Goal: Information Seeking & Learning: Learn about a topic

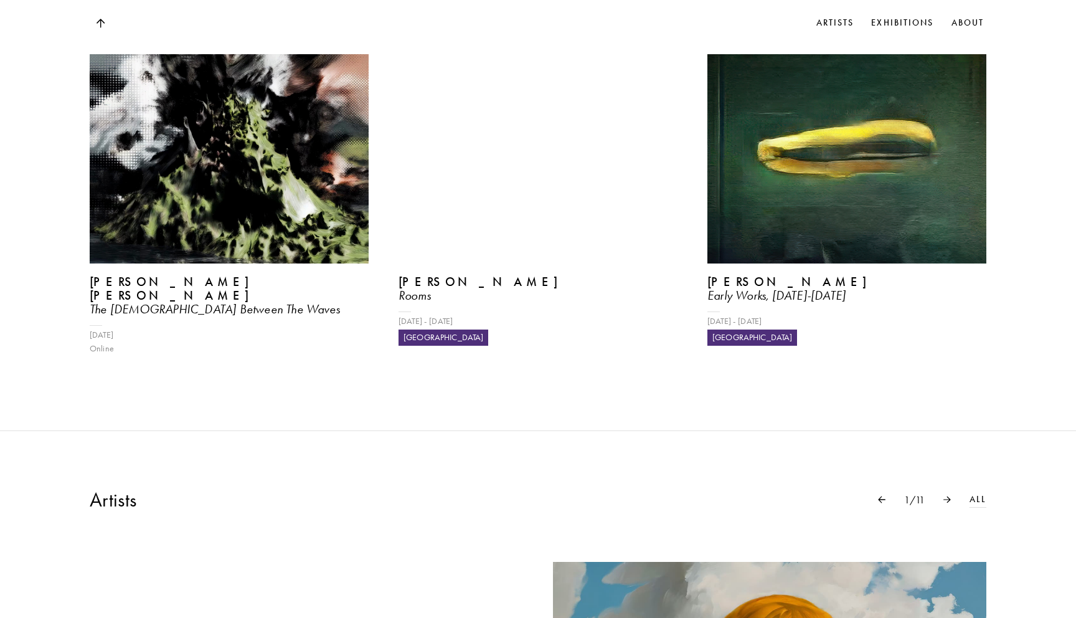
scroll to position [574, 0]
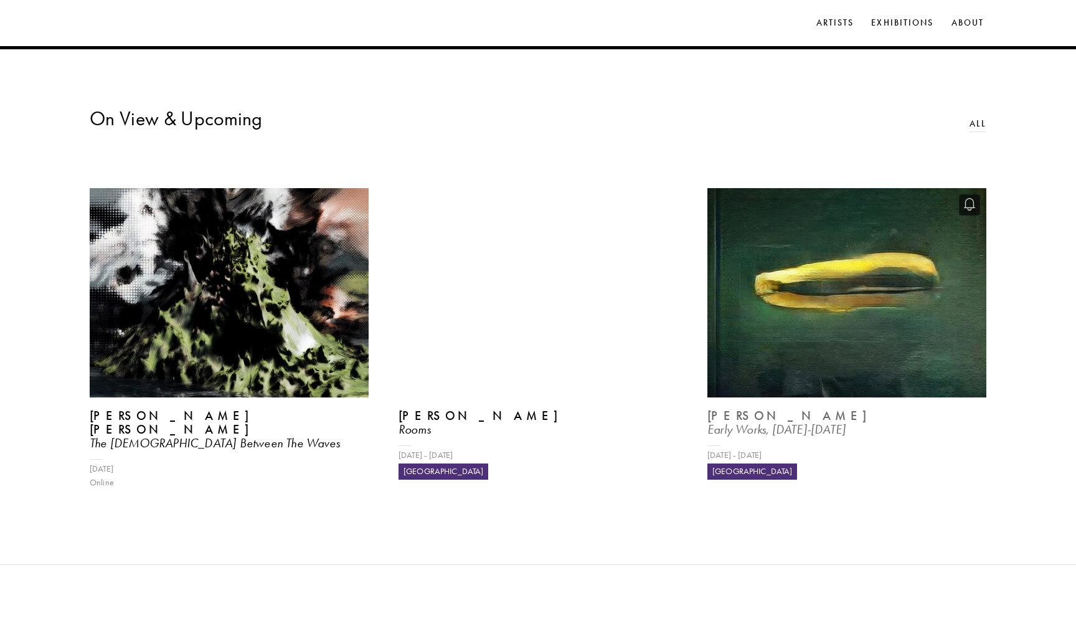
click at [969, 207] on icon at bounding box center [970, 204] width 12 height 13
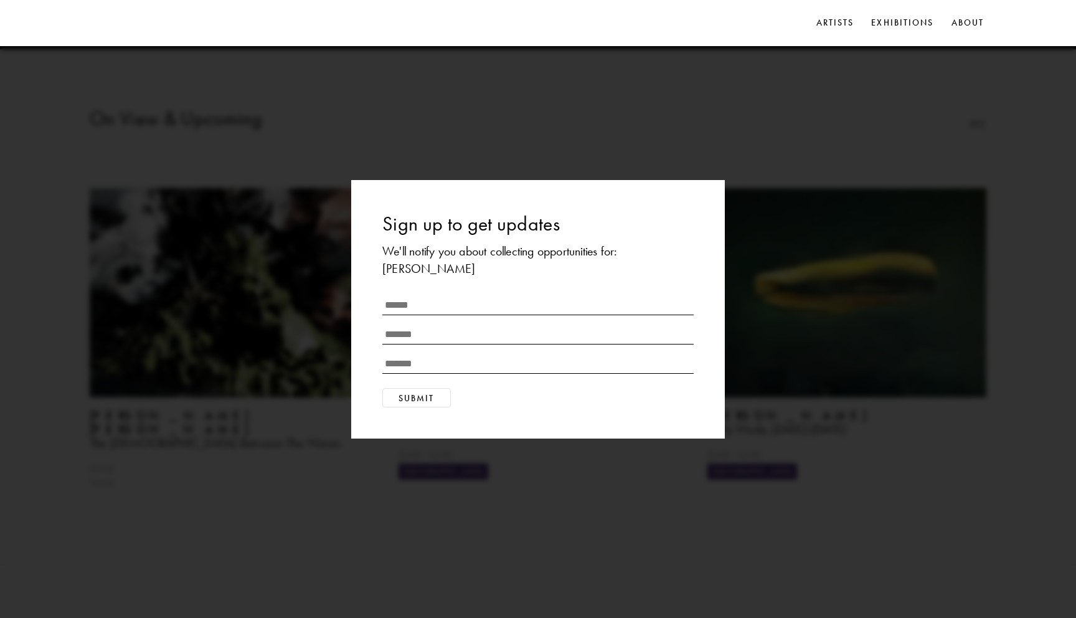
click at [580, 98] on div "Sign up to get updates We'll notify you about collecting opportunities for: [PE…" at bounding box center [538, 309] width 1076 height 618
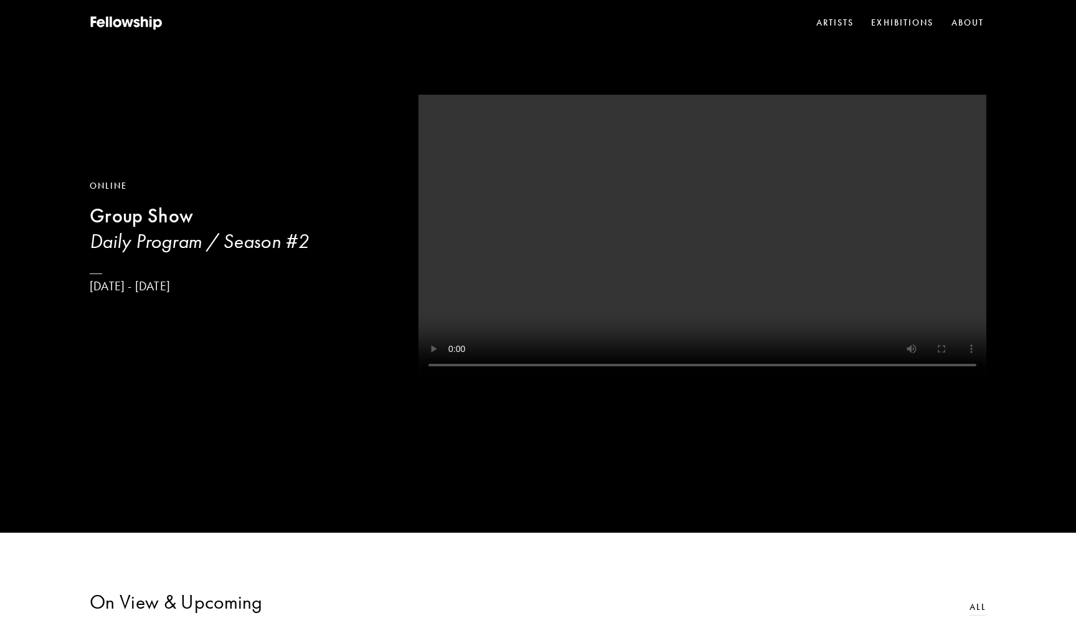
scroll to position [0, 0]
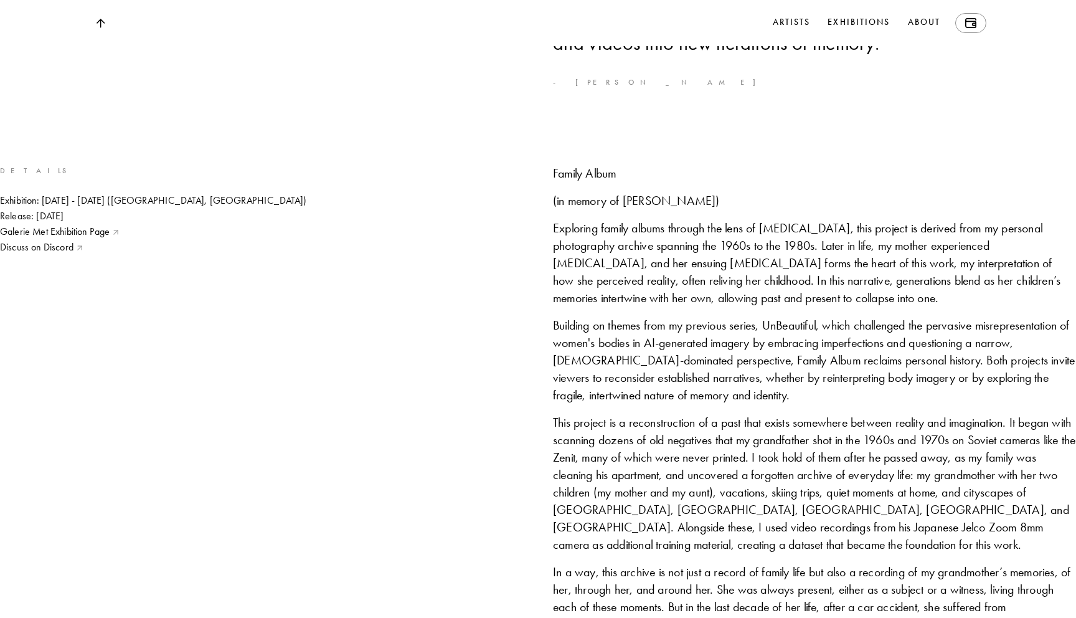
scroll to position [719, 0]
click at [243, 209] on div "Exhibition: [DATE] - [DATE] ([GEOGRAPHIC_DATA], [GEOGRAPHIC_DATA])" at bounding box center [261, 203] width 523 height 14
click at [265, 209] on div "Exhibition: [DATE] - [DATE] ([GEOGRAPHIC_DATA], [GEOGRAPHIC_DATA])" at bounding box center [261, 203] width 523 height 14
copy div "Galerie Met"
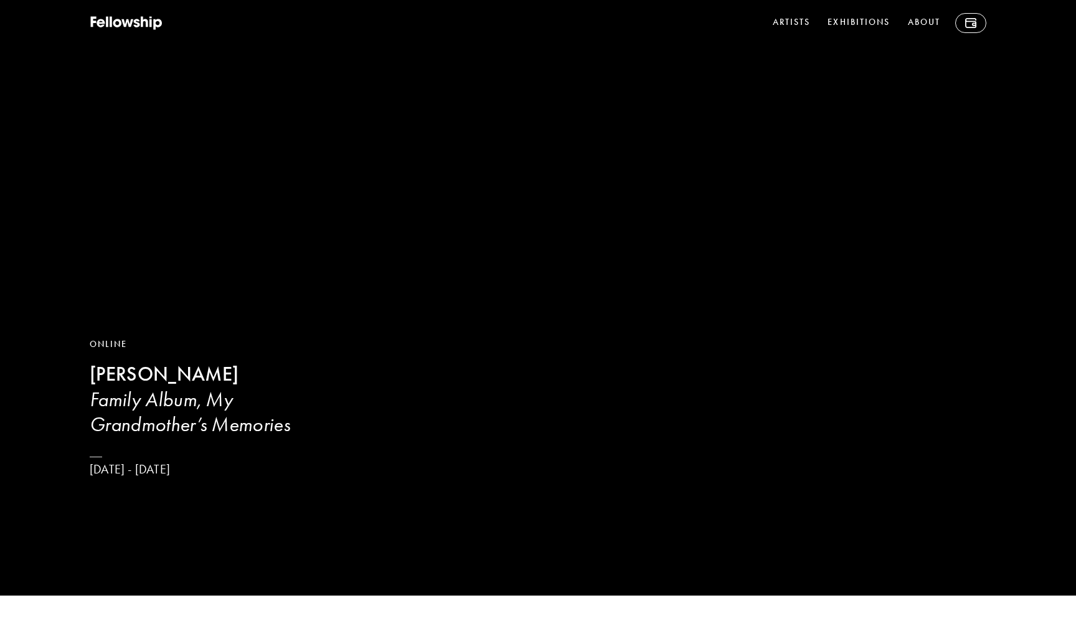
scroll to position [0, 0]
